Goal: Task Accomplishment & Management: Use online tool/utility

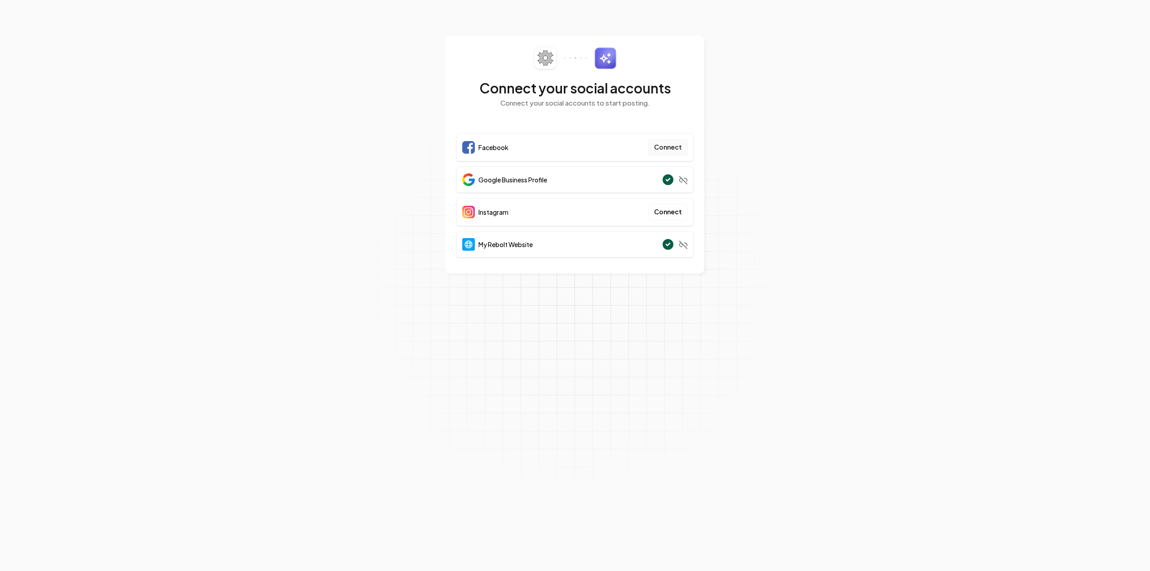
click at [663, 146] on button "Connect" at bounding box center [668, 147] width 40 height 16
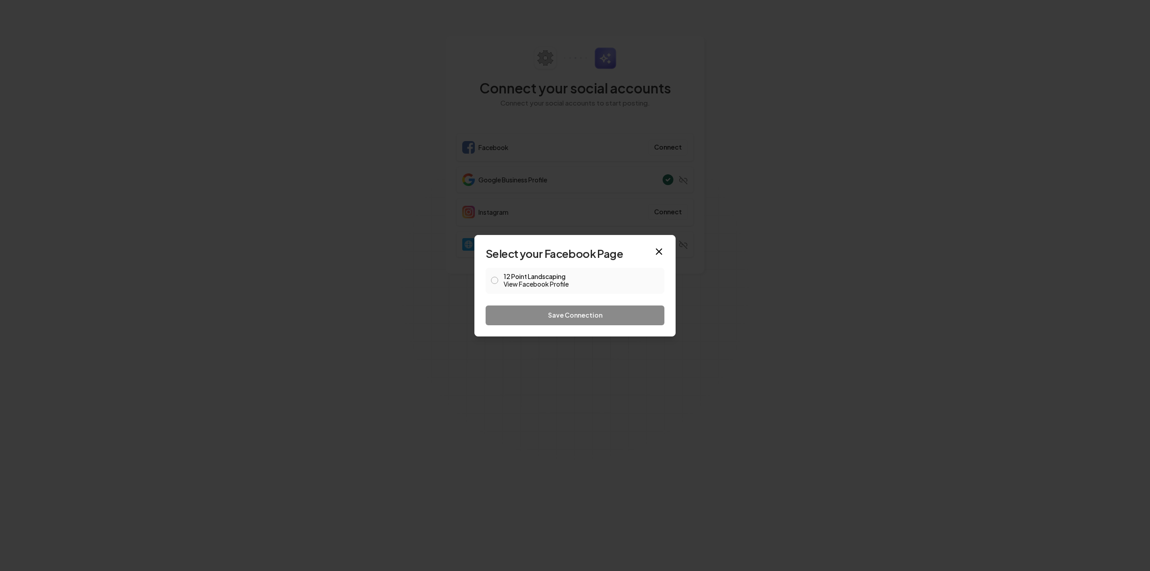
click at [528, 281] on link "View Facebook Profile" at bounding box center [580, 283] width 155 height 9
click at [597, 276] on label "12 Point Landscaping View Facebook Profile" at bounding box center [580, 280] width 155 height 15
click at [498, 277] on button "12 Point Landscaping View Facebook Profile" at bounding box center [494, 280] width 7 height 7
click at [601, 316] on button "Save Connection" at bounding box center [574, 315] width 179 height 20
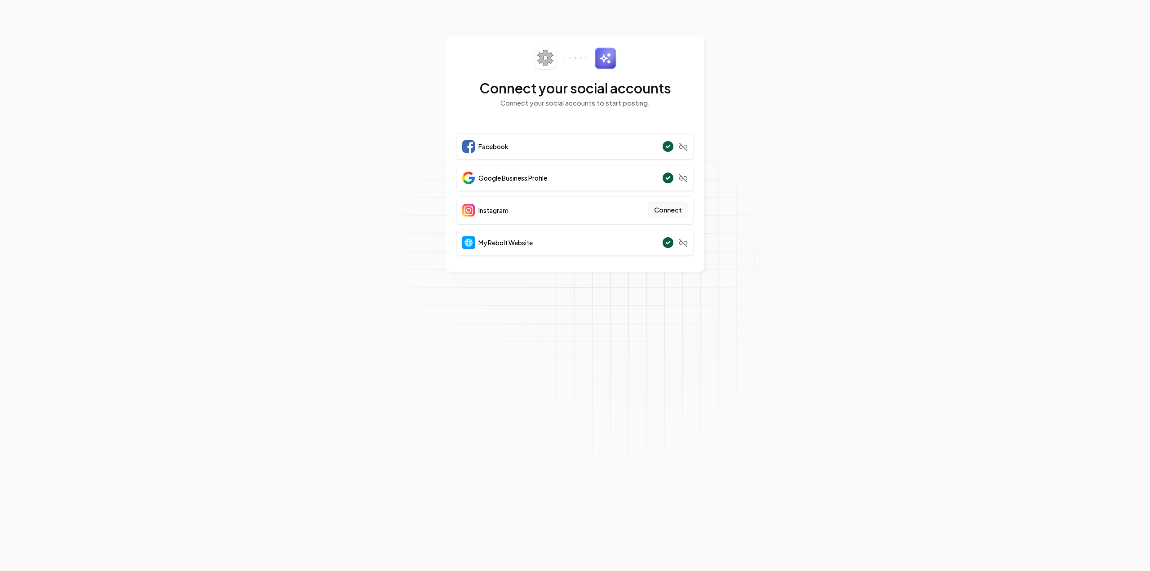
click at [674, 213] on button "Connect" at bounding box center [668, 210] width 40 height 16
drag, startPoint x: 688, startPoint y: 208, endPoint x: 683, endPoint y: 208, distance: 4.5
click at [687, 208] on div "Instagram Connect" at bounding box center [574, 210] width 237 height 28
click at [679, 210] on button "Connect" at bounding box center [668, 210] width 40 height 16
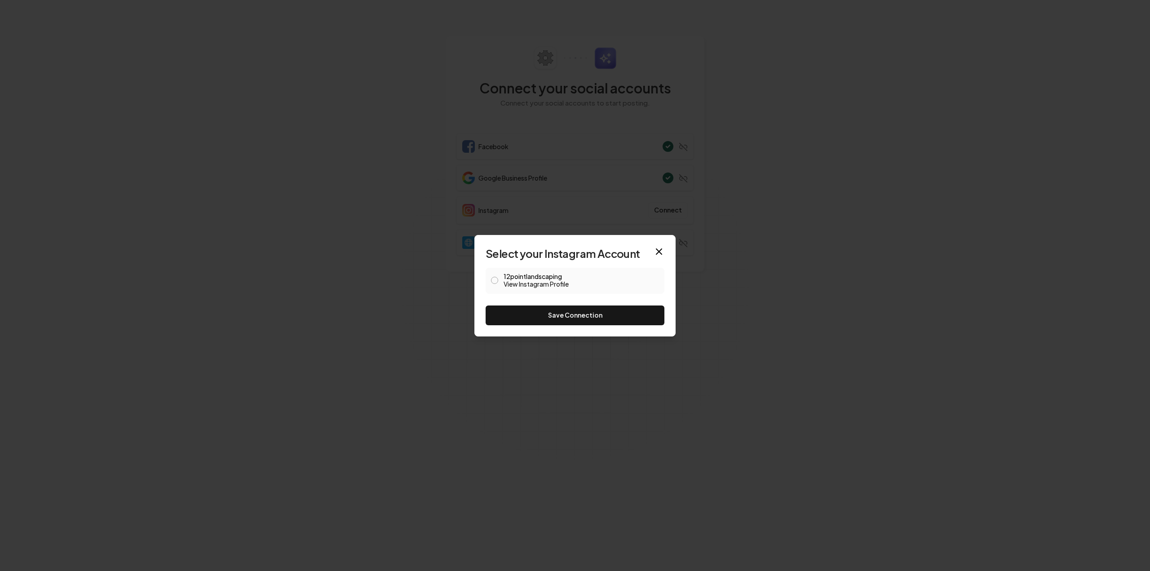
click at [592, 286] on link "View Instagram Profile" at bounding box center [580, 283] width 155 height 9
click at [499, 277] on div "12pointlandscaping View Instagram Profile" at bounding box center [574, 281] width 179 height 26
click at [503, 282] on link "View Instagram Profile" at bounding box center [580, 283] width 155 height 9
click at [585, 314] on button "Save Connection" at bounding box center [574, 315] width 179 height 20
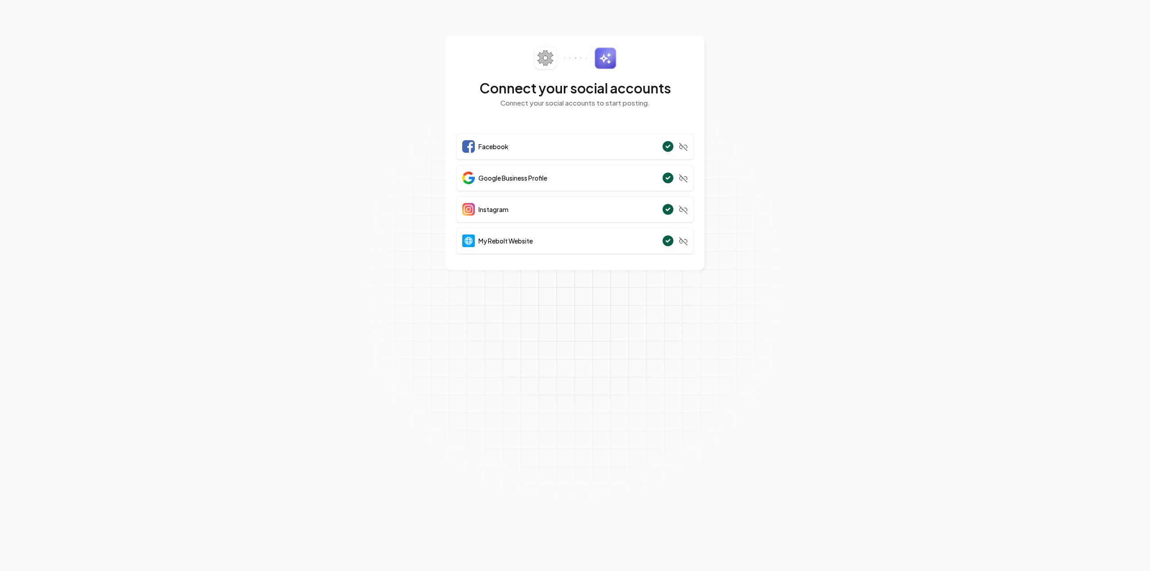
click at [331, 153] on section "Connect your social accounts Connect your social accounts to start posting. Fac…" at bounding box center [575, 285] width 1150 height 571
